Goal: Transaction & Acquisition: Subscribe to service/newsletter

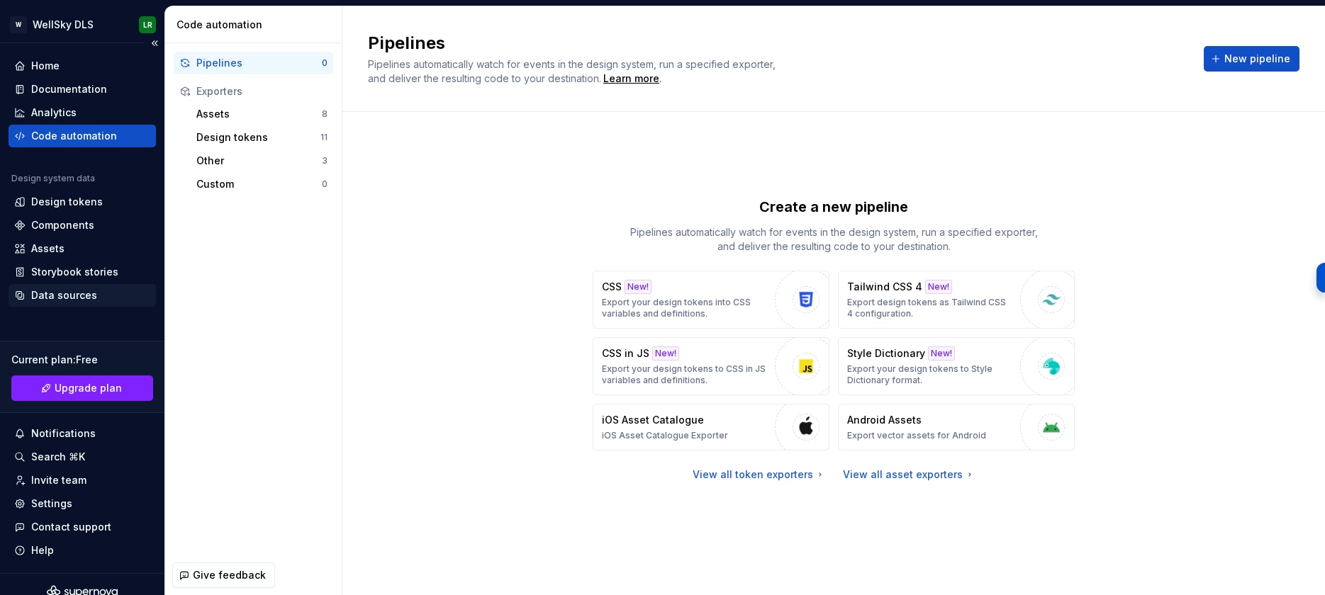
click at [87, 298] on div "Data sources" at bounding box center [64, 295] width 66 height 14
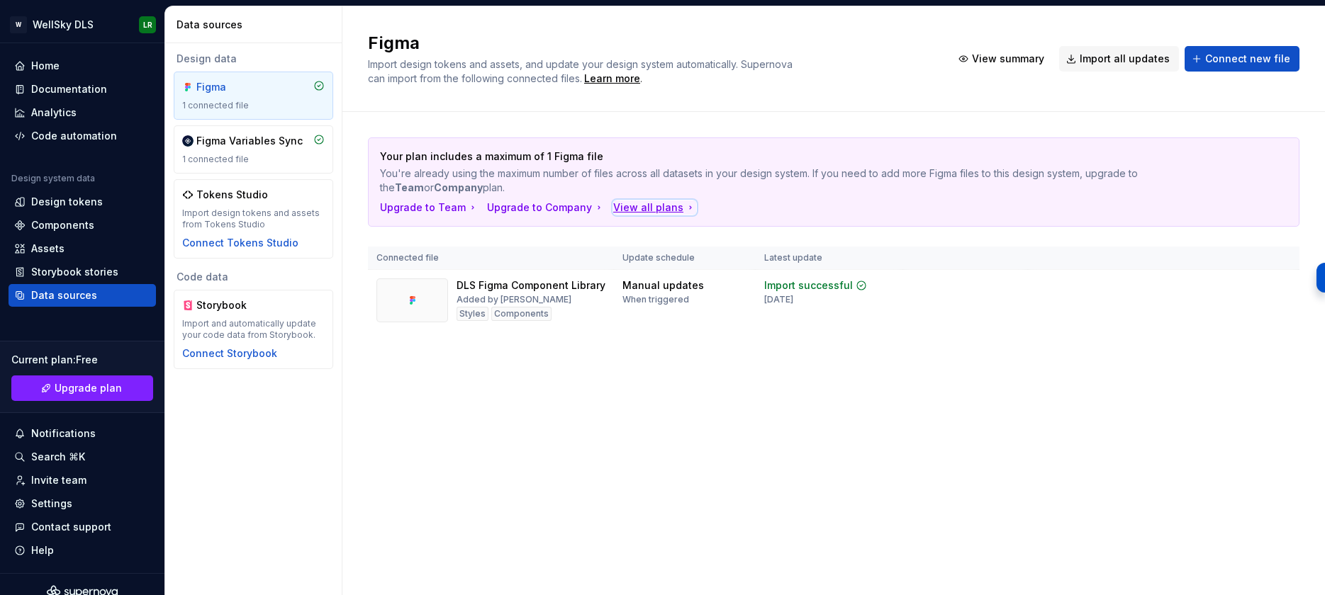
click at [654, 206] on div "View all plans" at bounding box center [654, 208] width 83 height 14
